Goal: Navigation & Orientation: Find specific page/section

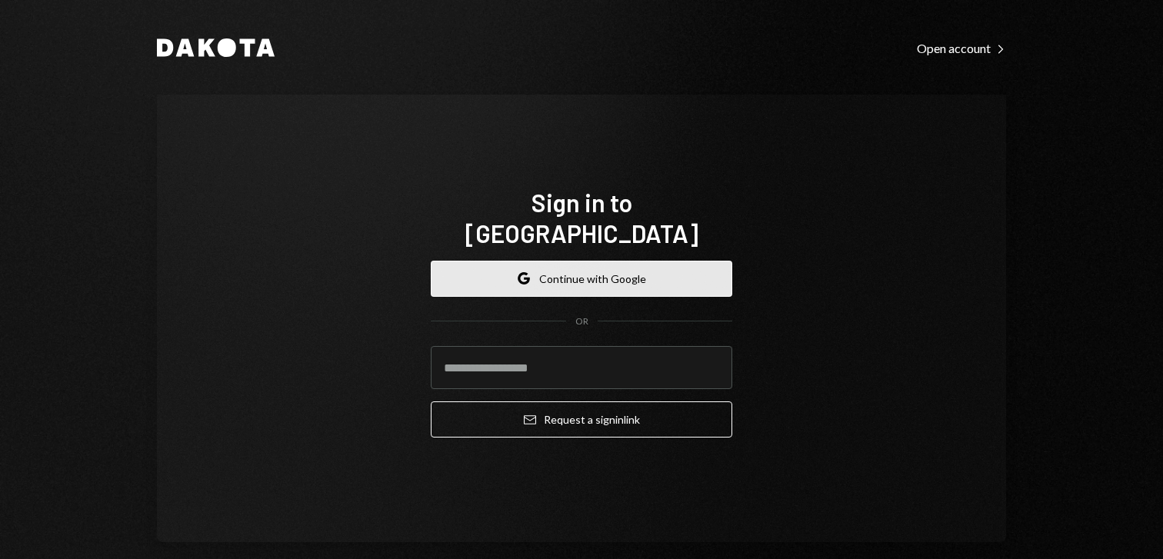
click at [572, 265] on button "Google Continue with Google" at bounding box center [582, 279] width 302 height 36
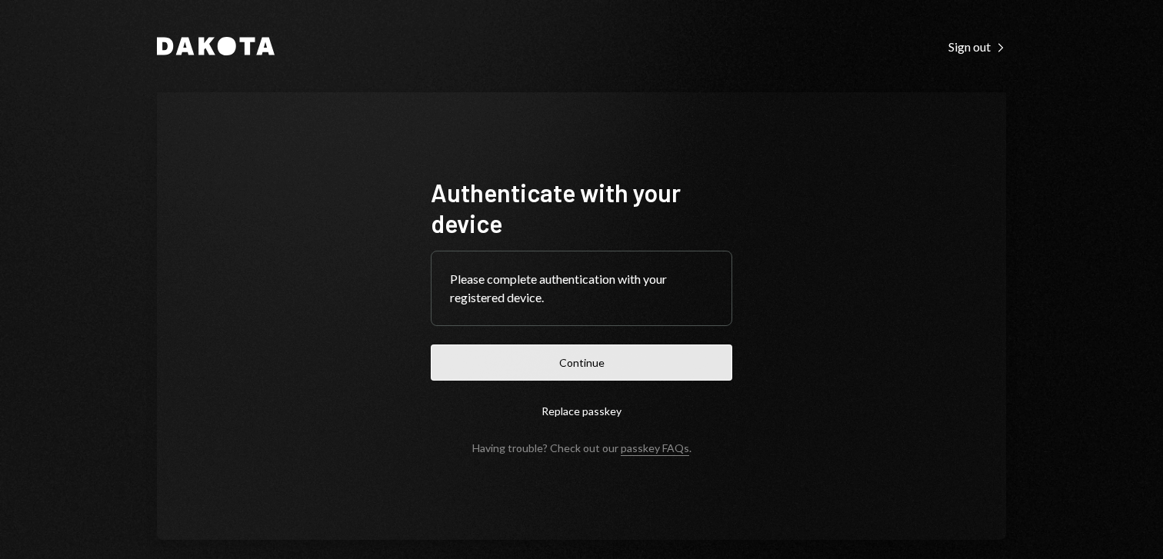
click at [541, 377] on button "Continue" at bounding box center [582, 363] width 302 height 36
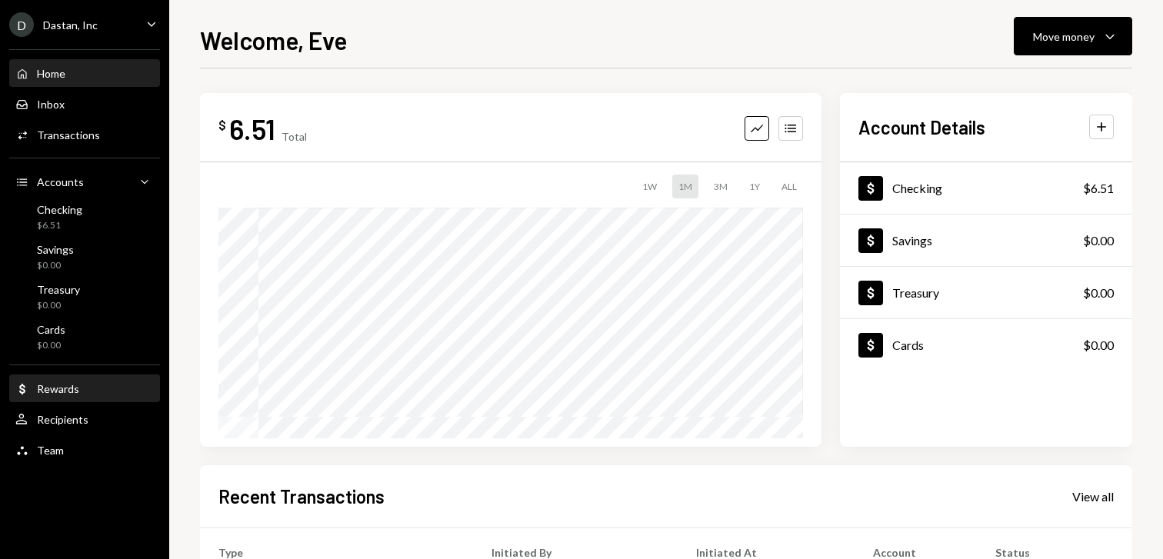
click at [55, 381] on div "Dollar Rewards" at bounding box center [84, 389] width 138 height 26
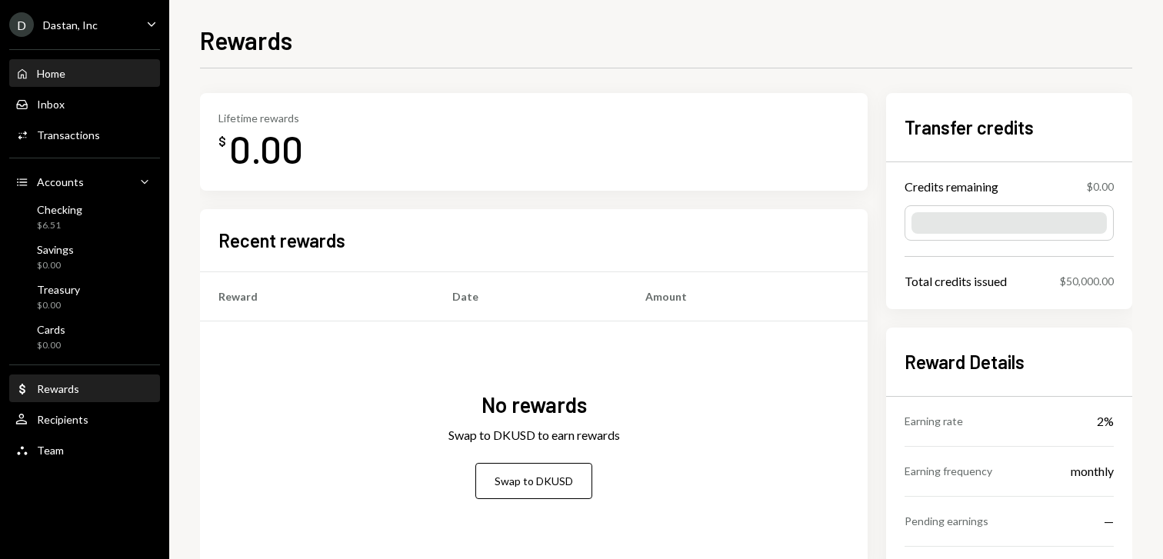
click at [68, 75] on div "Home Home" at bounding box center [84, 74] width 138 height 14
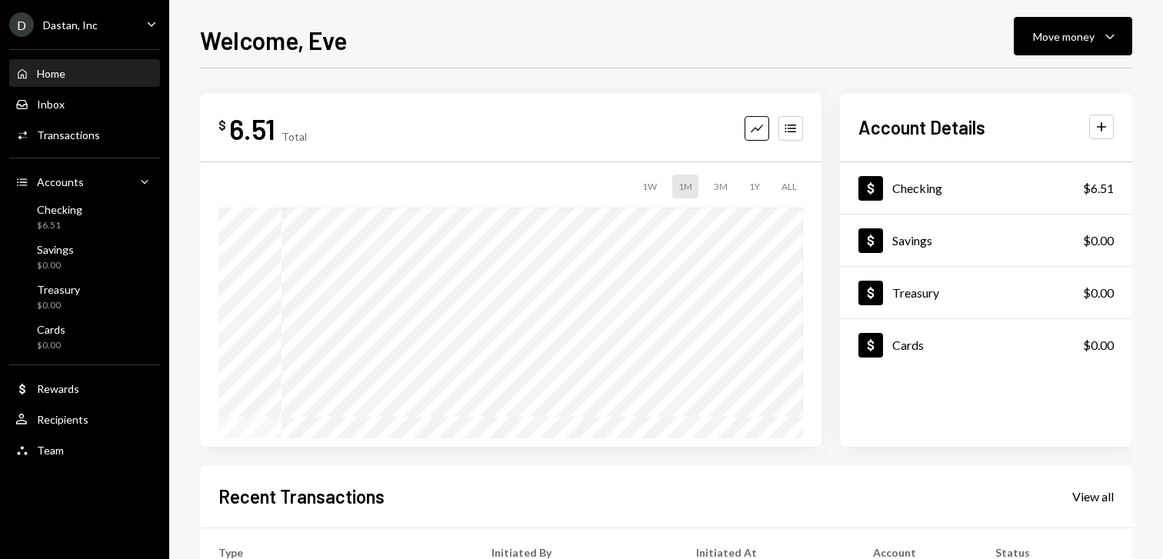
click at [137, 22] on div "D Dastan, Inc Caret Down" at bounding box center [84, 24] width 169 height 25
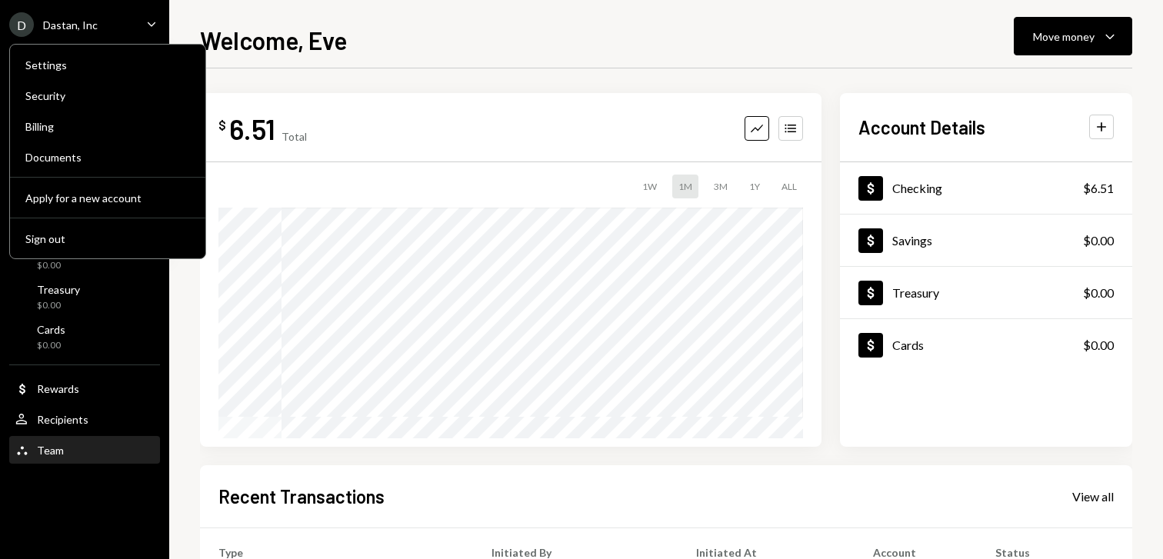
click at [73, 458] on div "Team Team" at bounding box center [84, 451] width 138 height 26
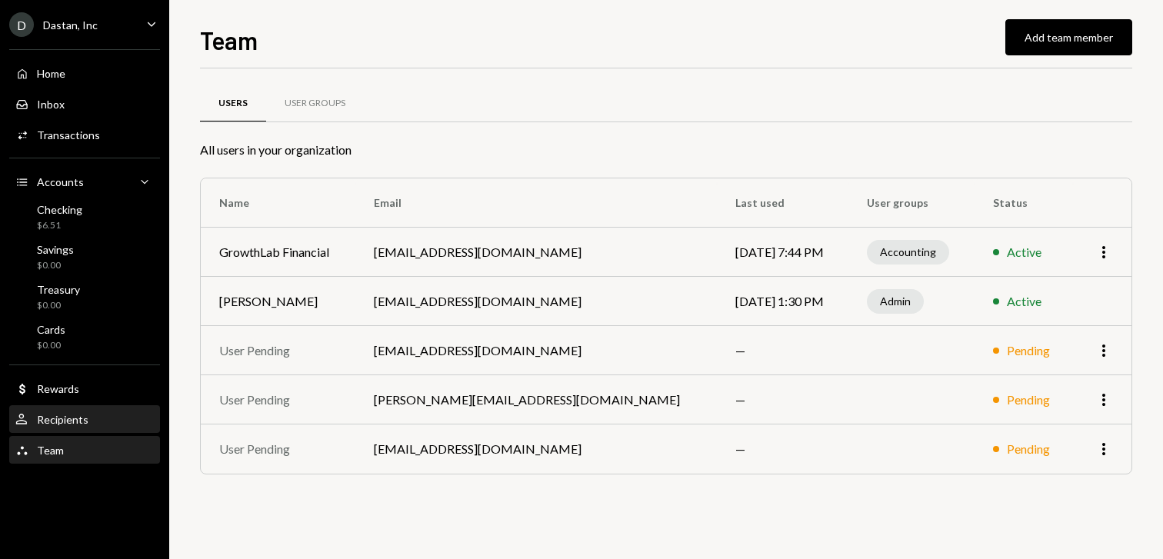
click at [75, 422] on div "Recipients" at bounding box center [63, 419] width 52 height 13
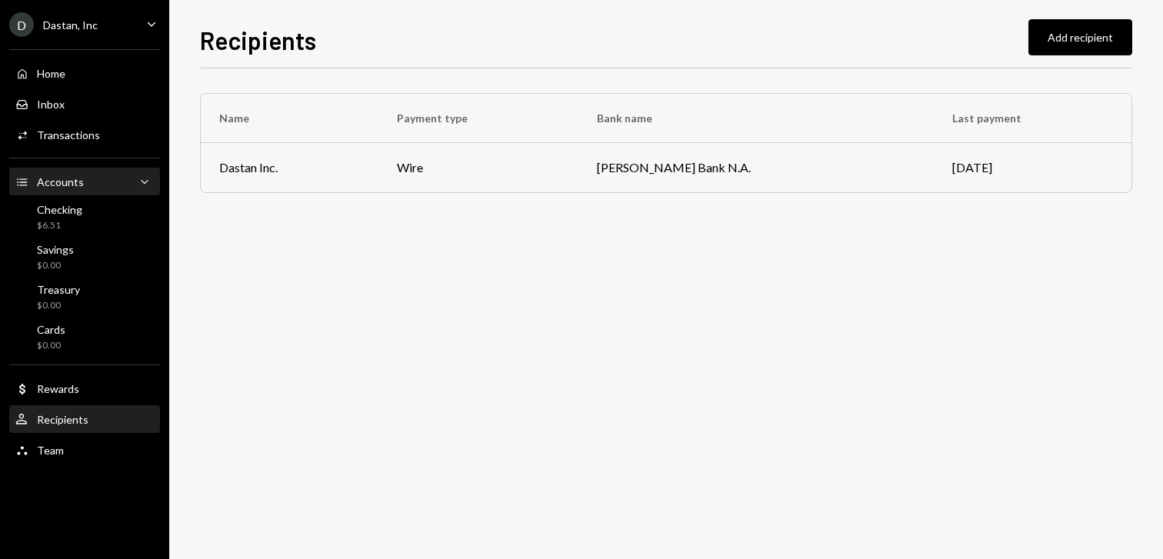
click at [71, 176] on div "Accounts" at bounding box center [60, 181] width 47 height 13
